Goal: Task Accomplishment & Management: Manage account settings

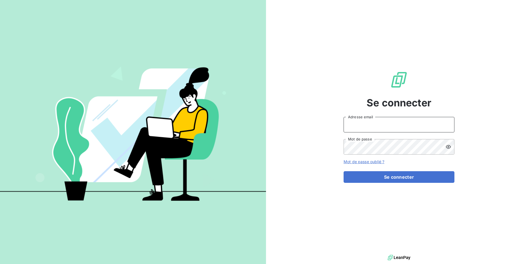
click at [372, 123] on input "Adresse email" at bounding box center [398, 125] width 111 height 16
type input "[EMAIL_ADDRESS][DOMAIN_NAME]"
click at [447, 147] on icon at bounding box center [448, 147] width 6 height 6
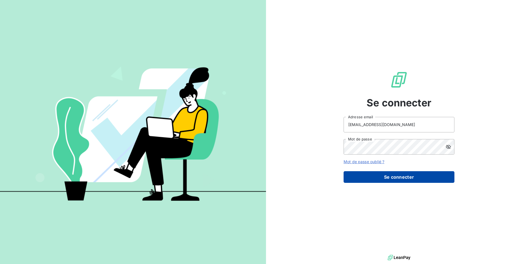
click at [395, 175] on button "Se connecter" at bounding box center [398, 177] width 111 height 12
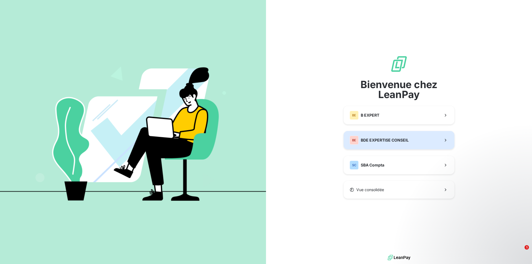
click at [385, 140] on span "BDE EXPERTISE CONSEIL" at bounding box center [385, 140] width 48 height 6
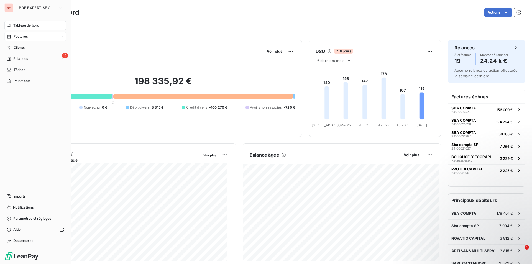
click at [48, 35] on div "Factures" at bounding box center [35, 36] width 62 height 9
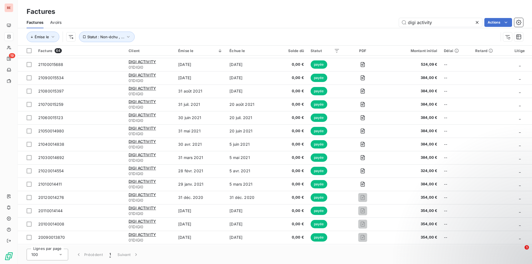
scroll to position [662, 0]
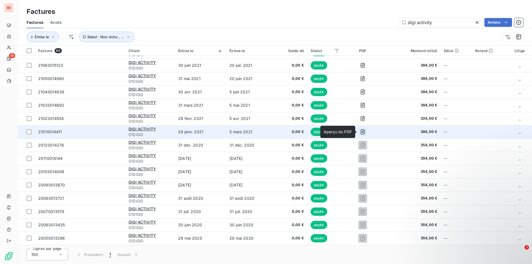
type input "digi activity"
click at [361, 130] on icon "button" at bounding box center [363, 132] width 6 height 6
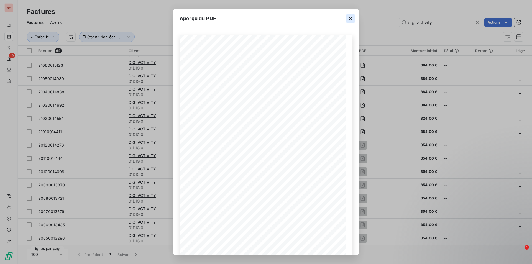
click at [352, 18] on icon "button" at bounding box center [351, 19] width 6 height 6
